Goal: Find specific page/section: Find specific page/section

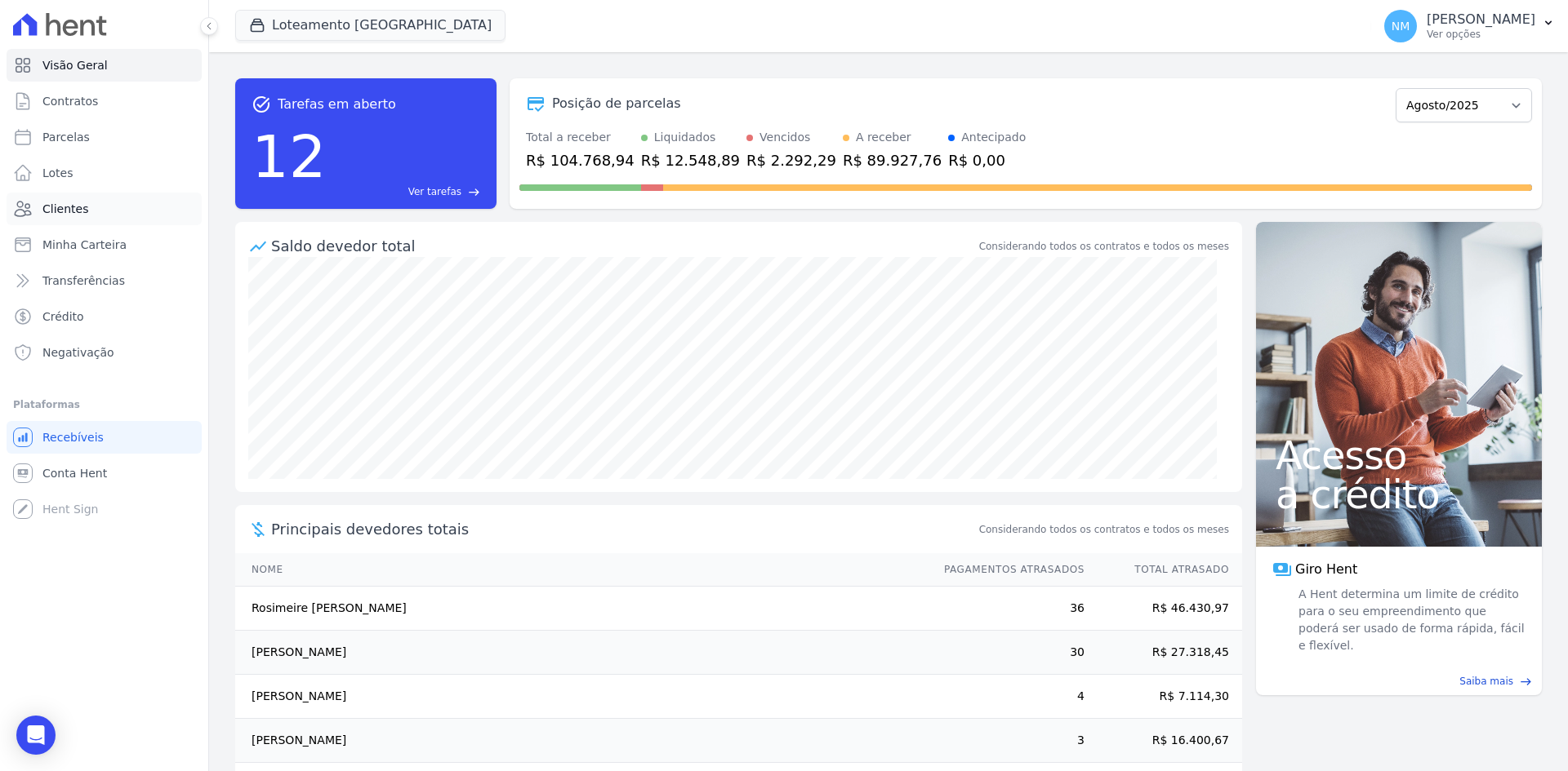
click at [119, 209] on link "Clientes" at bounding box center [104, 209] width 195 height 33
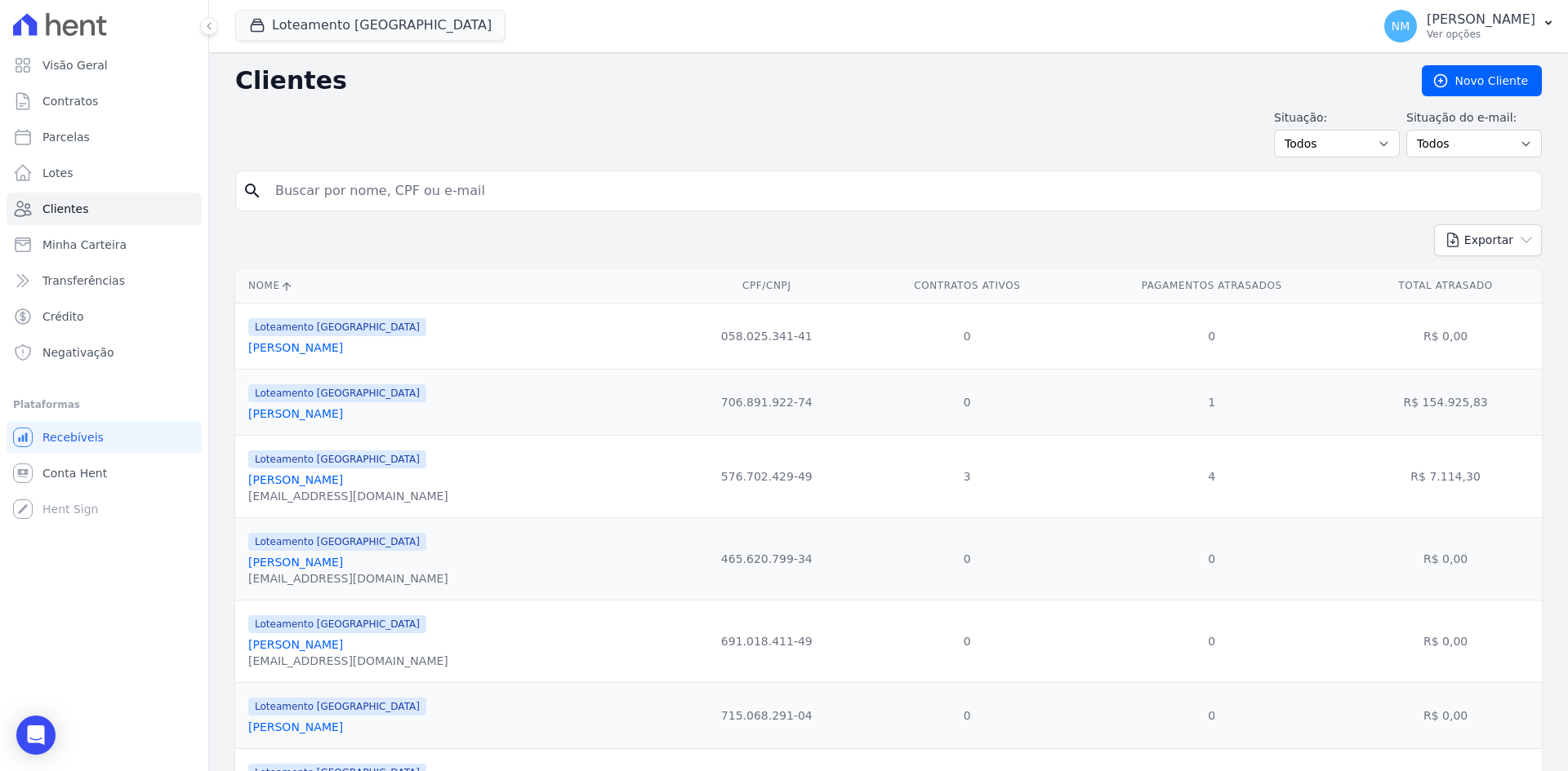
click at [355, 173] on div "search" at bounding box center [889, 190] width 1307 height 40
click at [353, 184] on input "search" at bounding box center [900, 191] width 1270 height 33
type input "Tatiane"
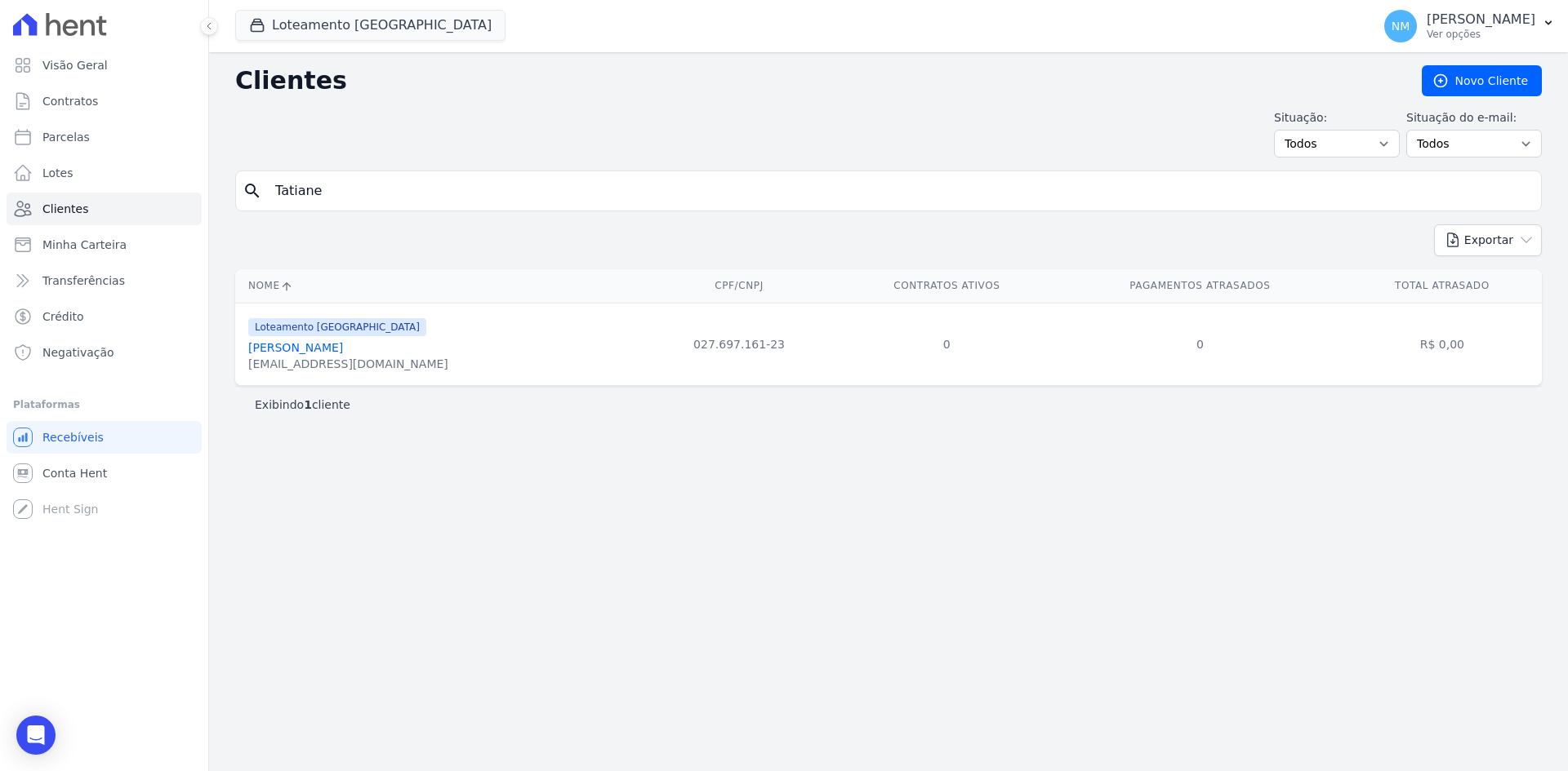
click at [393, 186] on input "Tatiane" at bounding box center [900, 191] width 1270 height 33
drag, startPoint x: 383, startPoint y: 196, endPoint x: 270, endPoint y: 194, distance: 113.0
click at [270, 194] on input "Tatiane" at bounding box center [900, 191] width 1270 height 33
